Goal: Use online tool/utility

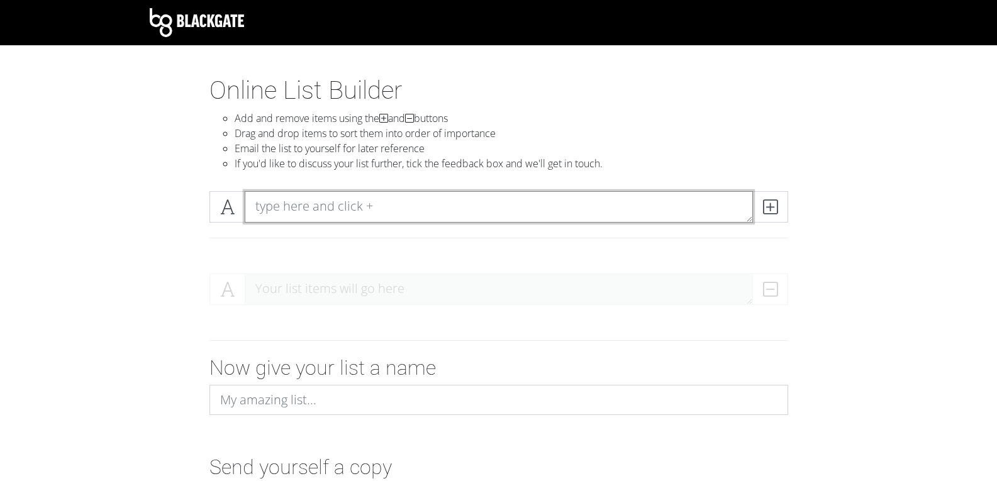
click at [698, 216] on textarea at bounding box center [499, 206] width 508 height 31
type textarea "123"
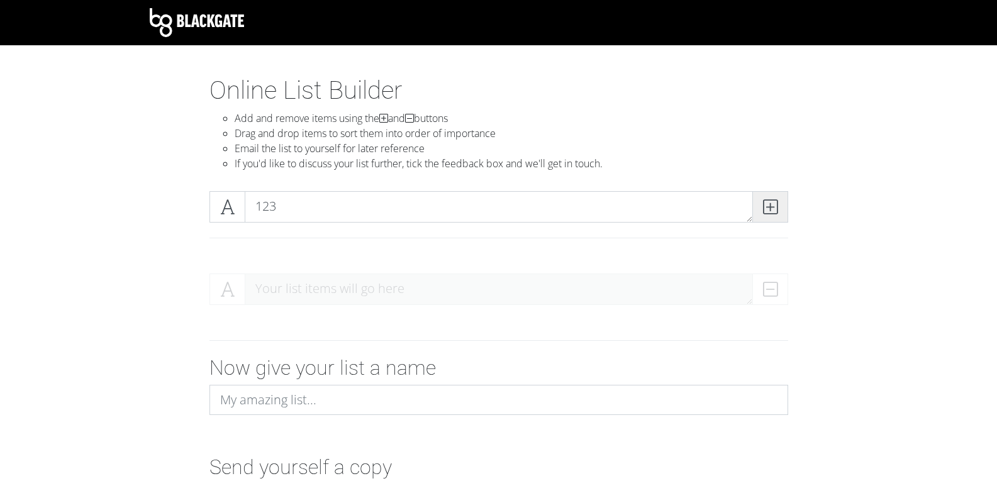
click at [774, 201] on icon at bounding box center [770, 207] width 14 height 13
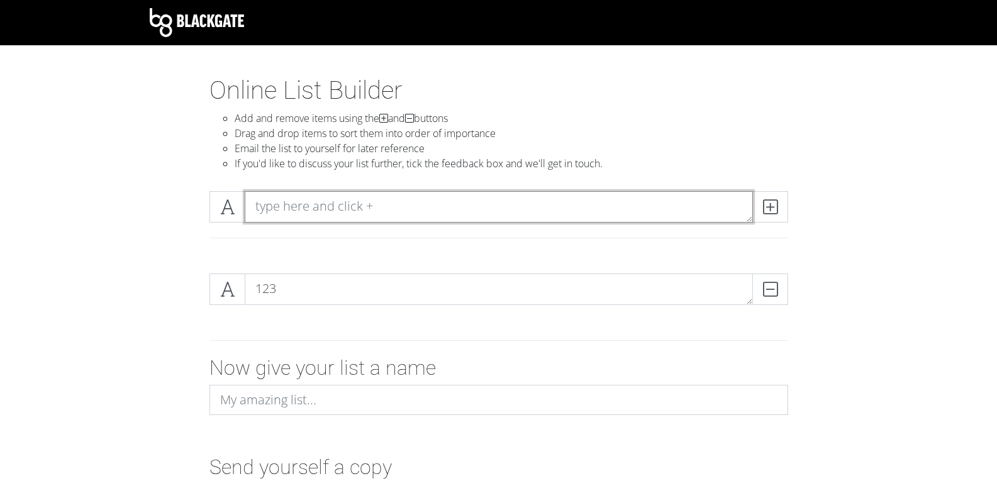
click at [604, 196] on textarea at bounding box center [499, 206] width 508 height 31
click at [603, 205] on textarea at bounding box center [499, 206] width 508 height 31
type textarea "456"
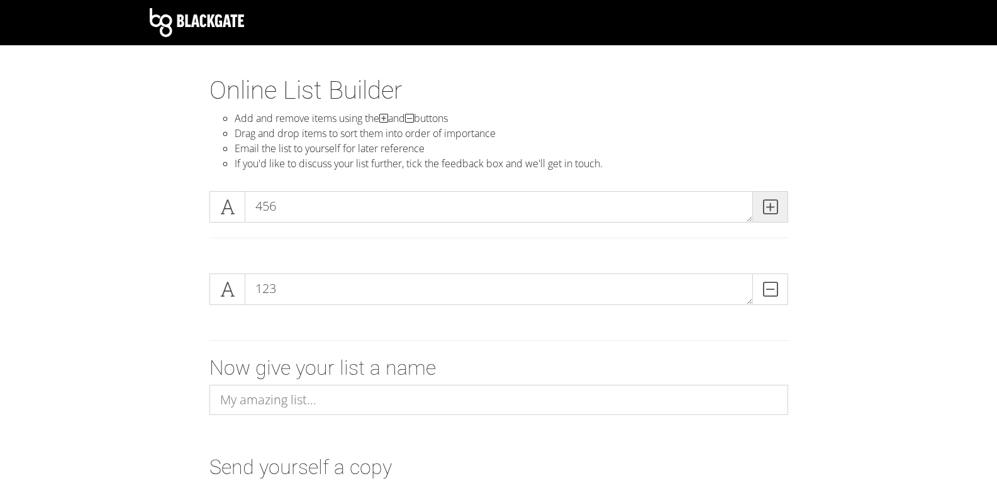
click at [778, 216] on span at bounding box center [770, 206] width 36 height 31
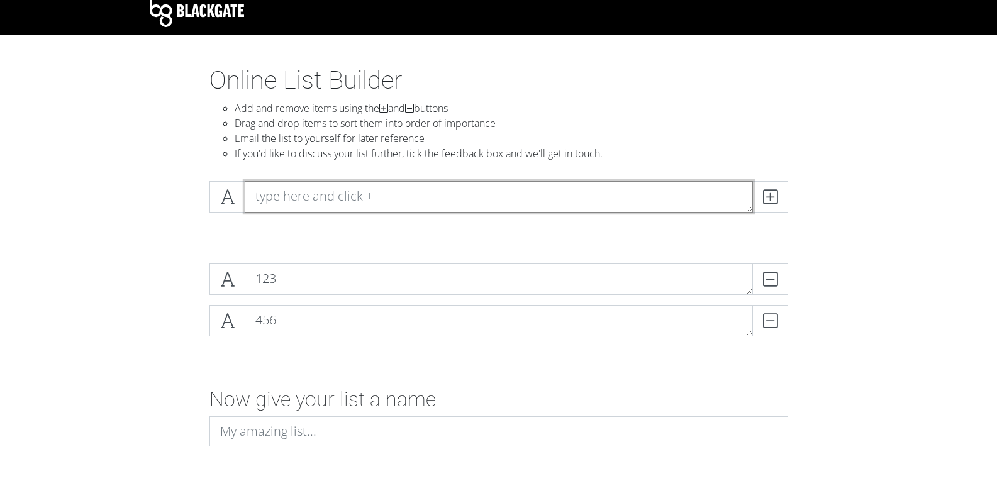
scroll to position [139, 0]
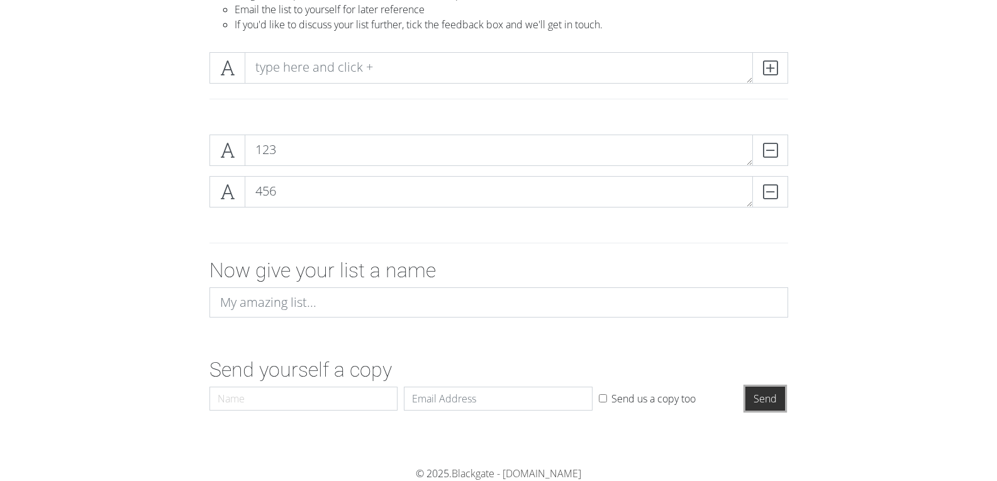
click at [749, 391] on input "Send" at bounding box center [766, 399] width 40 height 24
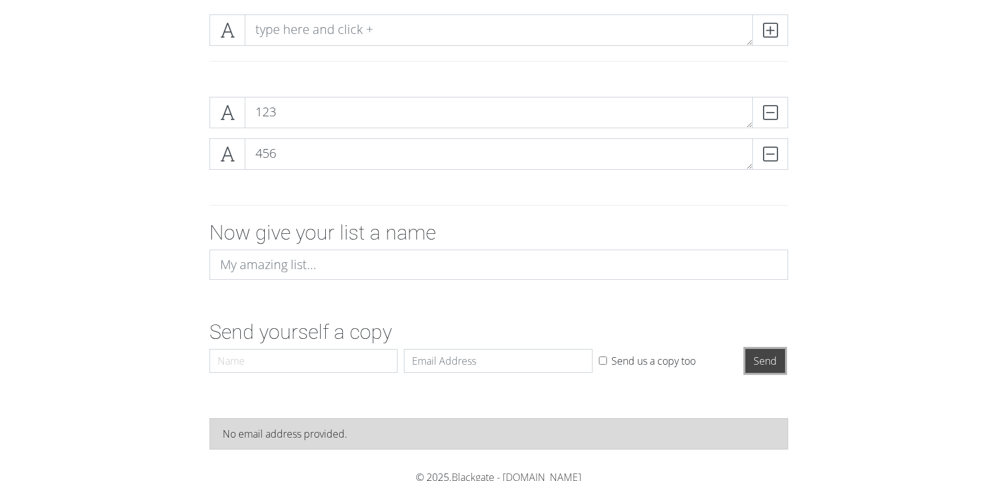
scroll to position [55, 0]
